Goal: Share content

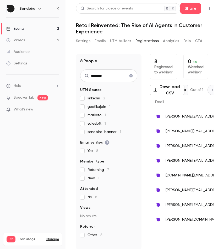
scroll to position [0, 47]
click at [190, 13] on button "Share" at bounding box center [191, 8] width 21 height 11
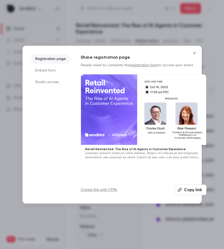
click at [188, 190] on button "Copy link" at bounding box center [191, 189] width 32 height 11
click at [194, 53] on icon "Close" at bounding box center [195, 53] width 6 height 4
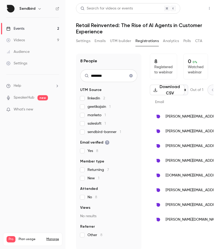
click at [185, 9] on button "Share" at bounding box center [191, 8] width 21 height 11
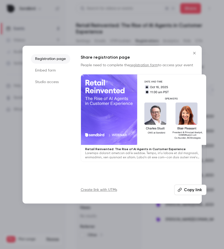
click at [187, 190] on button "Copy link" at bounding box center [191, 189] width 32 height 11
click at [197, 51] on icon "Close" at bounding box center [195, 53] width 6 height 4
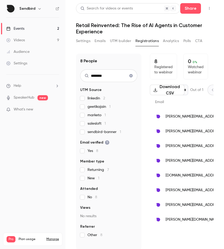
click at [132, 74] on icon "Clear search" at bounding box center [131, 76] width 4 height 4
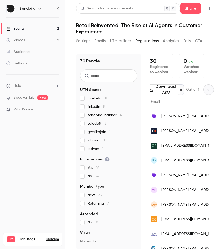
scroll to position [0, 0]
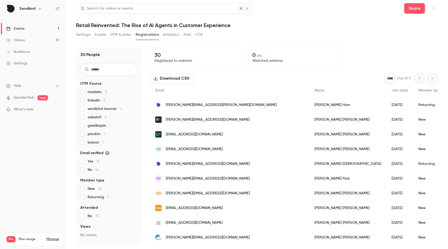
click at [170, 33] on button "Analytics" at bounding box center [171, 34] width 16 height 8
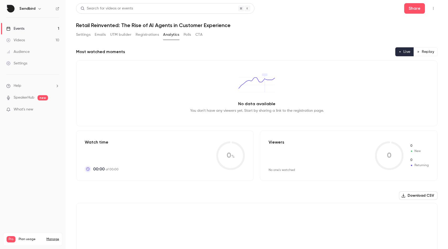
click at [200, 33] on button "CTA" at bounding box center [199, 34] width 7 height 8
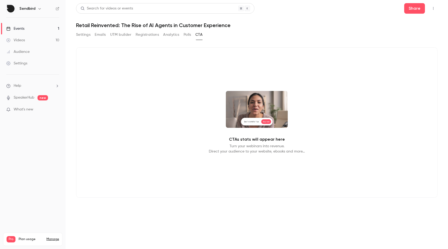
click at [36, 30] on link "Events 1" at bounding box center [33, 29] width 66 height 12
